Goal: Transaction & Acquisition: Subscribe to service/newsletter

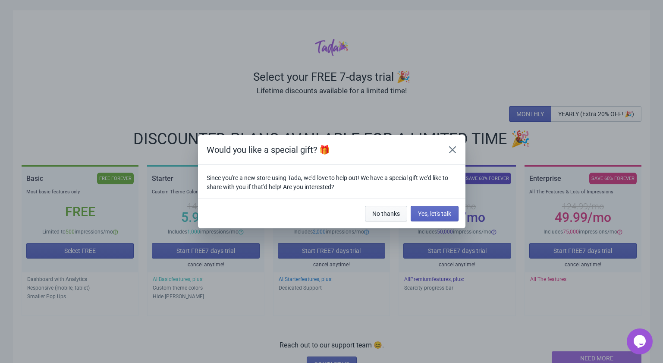
click at [378, 213] on span "No thanks" at bounding box center [386, 213] width 28 height 7
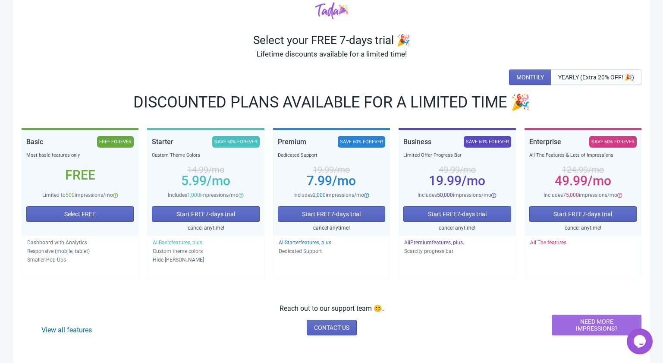
scroll to position [38, 0]
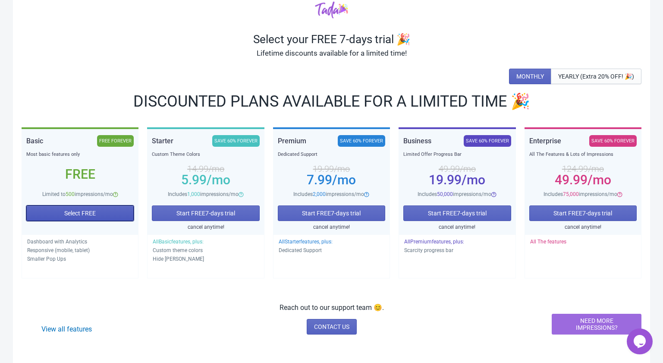
click at [68, 213] on span "Select FREE" at bounding box center [79, 213] width 31 height 7
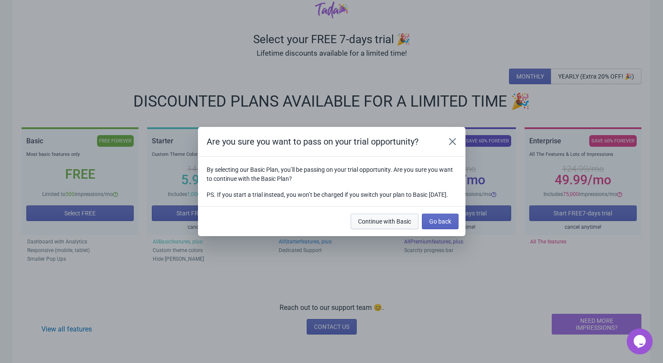
scroll to position [0, 0]
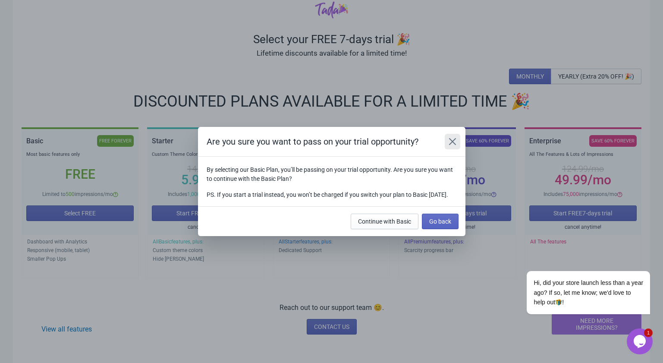
click at [450, 137] on icon "Close" at bounding box center [452, 141] width 9 height 9
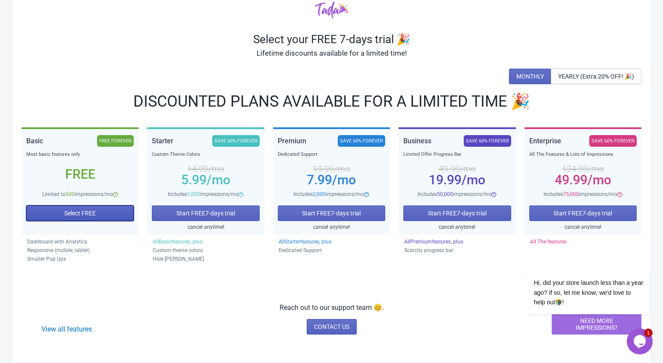
click at [72, 211] on span "Select FREE" at bounding box center [79, 213] width 31 height 7
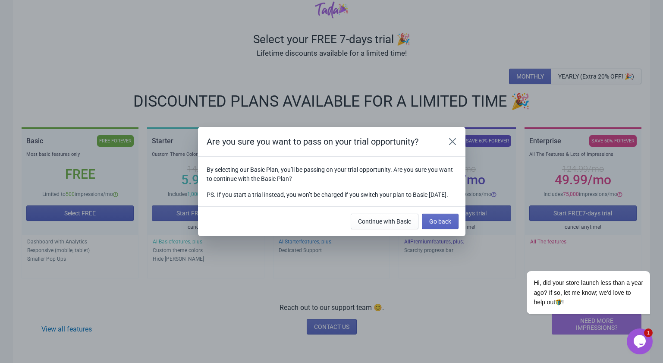
scroll to position [0, 0]
click at [367, 225] on span "Continue with Basic" at bounding box center [384, 221] width 53 height 7
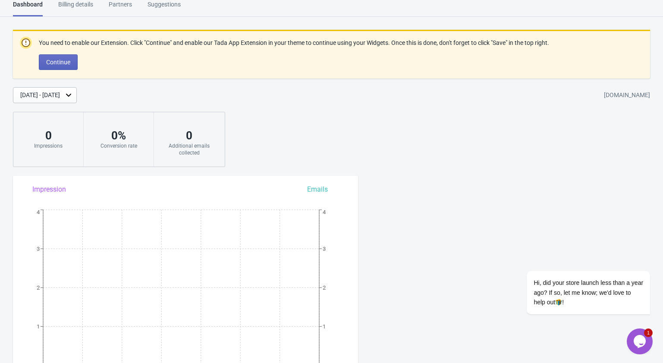
scroll to position [36, 0]
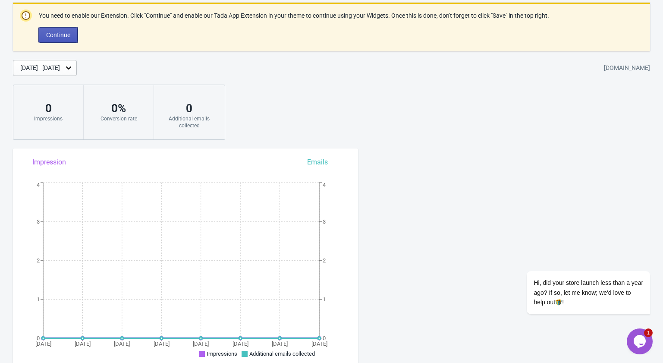
click at [59, 35] on span "Continue" at bounding box center [58, 34] width 24 height 7
